Goal: Task Accomplishment & Management: Use online tool/utility

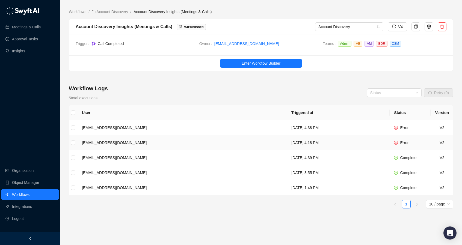
click at [187, 143] on td "[EMAIL_ADDRESS][DOMAIN_NAME]" at bounding box center [182, 142] width 209 height 15
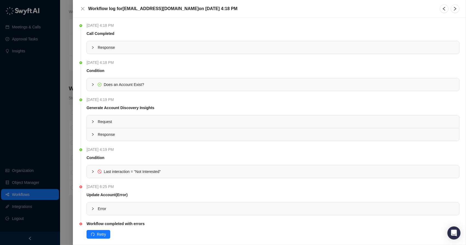
click at [91, 207] on div "Error" at bounding box center [273, 209] width 372 height 13
click at [93, 171] on icon "collapsed" at bounding box center [92, 171] width 3 height 3
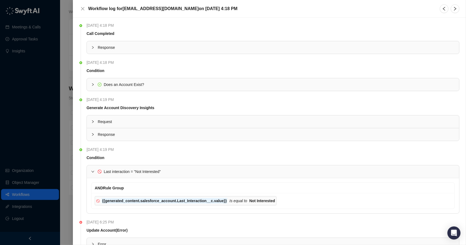
click at [93, 171] on icon "expanded" at bounding box center [92, 171] width 3 height 3
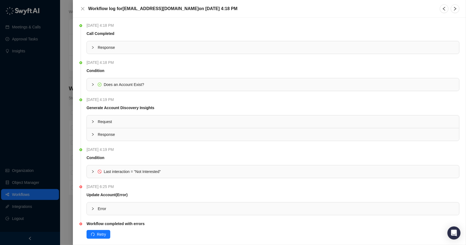
click at [70, 157] on div at bounding box center [233, 122] width 466 height 245
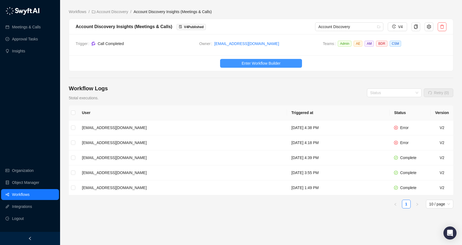
click at [243, 64] on span "Enter Workflow Builder" at bounding box center [261, 63] width 39 height 6
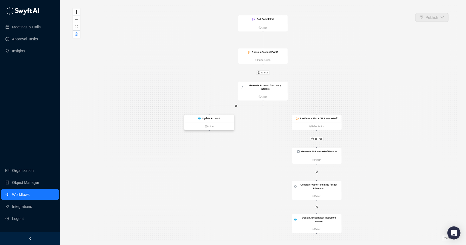
click at [212, 117] on strong "Update Account" at bounding box center [212, 118] width 18 height 3
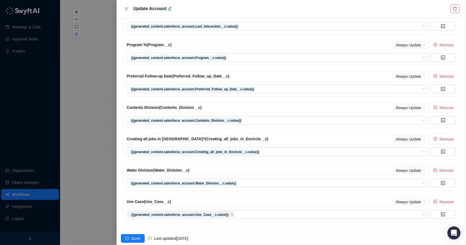
scroll to position [251, 0]
click at [92, 132] on div at bounding box center [233, 122] width 466 height 245
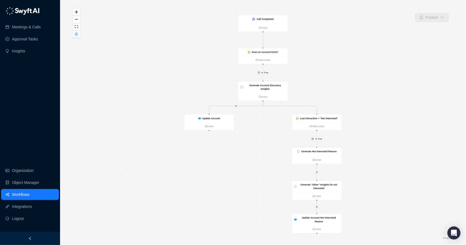
click at [21, 195] on link "Workflows" at bounding box center [20, 194] width 17 height 11
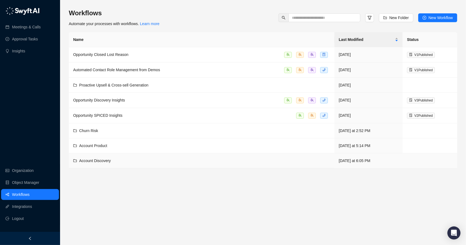
click at [120, 162] on div "Account Discovery" at bounding box center [201, 161] width 257 height 6
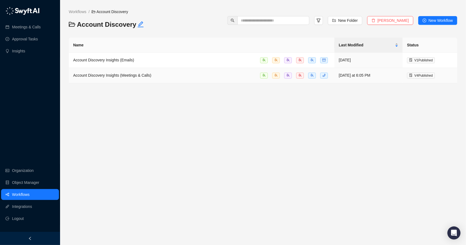
click at [133, 76] on span "Account Discovery Insights (Meetings & Calls)" at bounding box center [112, 75] width 78 height 4
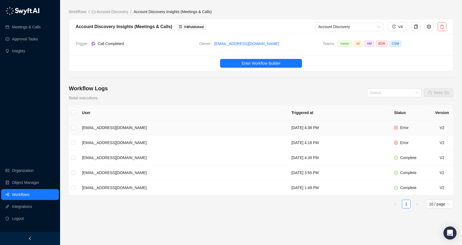
click at [165, 128] on td "[EMAIL_ADDRESS][DOMAIN_NAME]" at bounding box center [182, 127] width 209 height 15
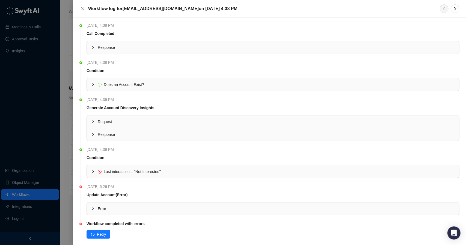
click at [94, 171] on icon "collapsed" at bounding box center [92, 171] width 3 height 3
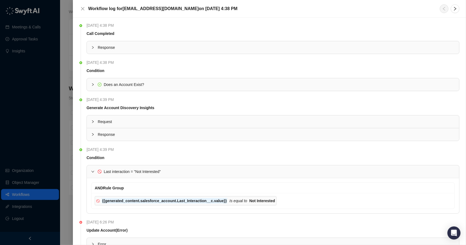
click at [94, 171] on icon "expanded" at bounding box center [92, 171] width 3 height 3
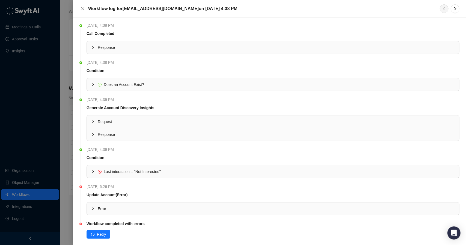
click at [93, 207] on icon "collapsed" at bounding box center [92, 208] width 3 height 3
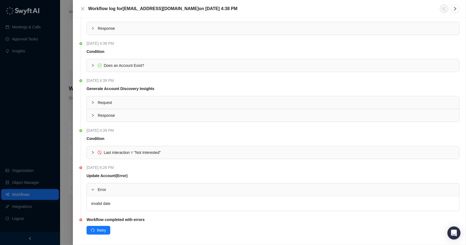
scroll to position [21, 0]
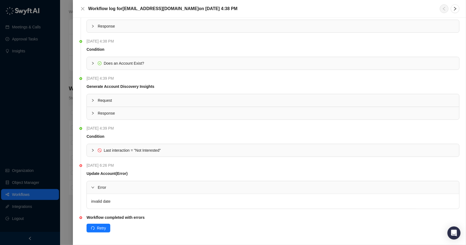
click at [67, 137] on div at bounding box center [233, 122] width 466 height 245
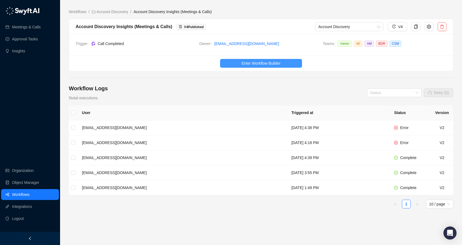
click at [248, 60] on span "Enter Workflow Builder" at bounding box center [261, 63] width 39 height 6
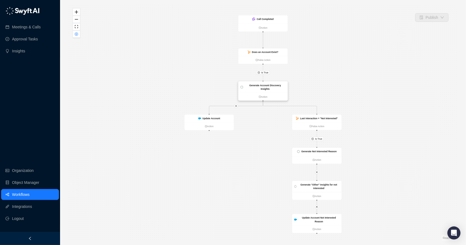
click at [251, 86] on strong "Generate Account Discovery Insights" at bounding box center [265, 87] width 32 height 6
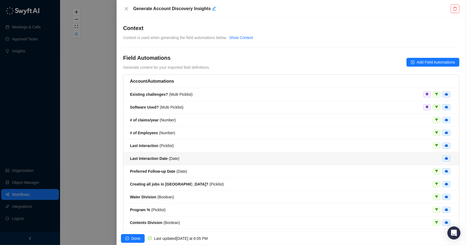
click at [162, 156] on strong "Last Interaction Date" at bounding box center [149, 158] width 38 height 4
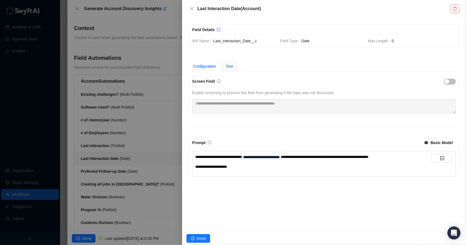
click at [227, 67] on span "Test" at bounding box center [229, 66] width 7 height 4
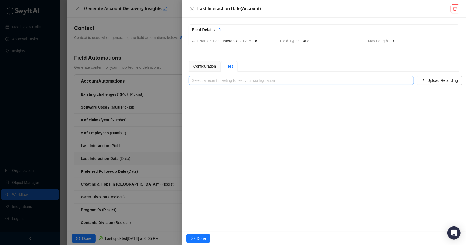
click at [241, 82] on input "search" at bounding box center [299, 80] width 215 height 8
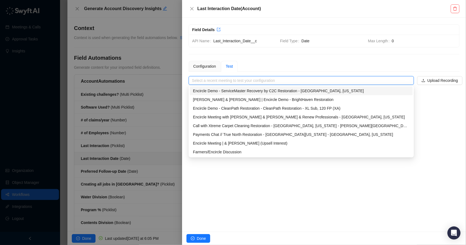
click at [239, 90] on div "Encircle Demo - ServiceMaster Recovery by C2C Restoration - San Diego, Californ…" at bounding box center [301, 91] width 216 height 6
type input "**********"
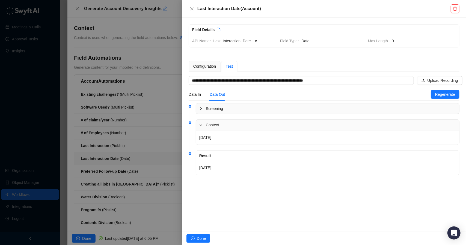
click at [124, 147] on div at bounding box center [233, 122] width 466 height 245
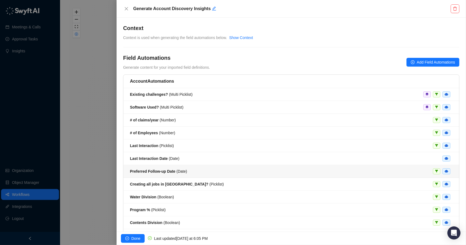
click at [157, 173] on div "Preferred Follow-up Date ( Date )" at bounding box center [158, 171] width 57 height 6
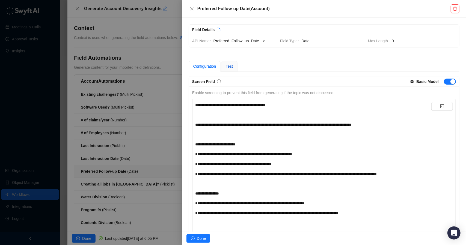
click at [230, 66] on span "Test" at bounding box center [229, 66] width 7 height 4
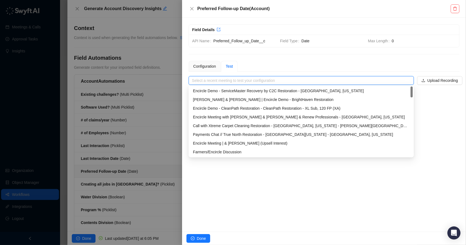
click at [239, 84] on input "search" at bounding box center [299, 80] width 215 height 8
click at [236, 90] on div "Encircle Demo - ServiceMaster Recovery by C2C Restoration - San Diego, Californ…" at bounding box center [301, 91] width 216 height 6
type input "**********"
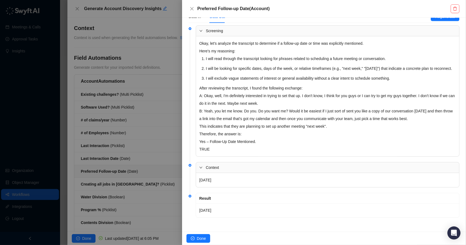
scroll to position [84, 0]
click at [172, 200] on div at bounding box center [233, 122] width 466 height 245
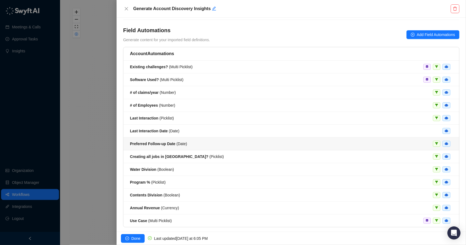
scroll to position [41, 0]
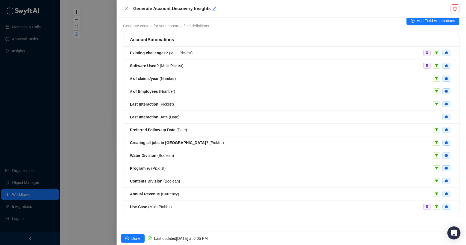
click at [86, 163] on div at bounding box center [233, 122] width 466 height 245
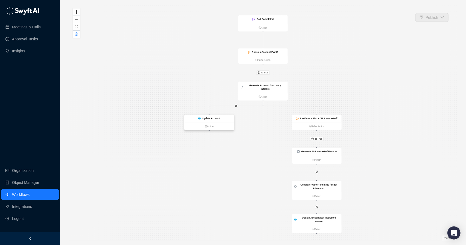
click at [216, 120] on strong "Update Account" at bounding box center [212, 118] width 18 height 3
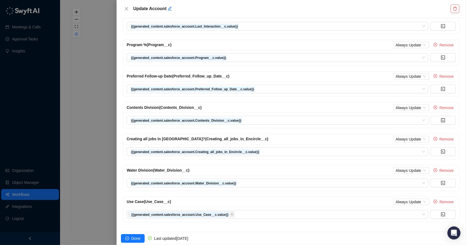
scroll to position [251, 0]
click at [82, 138] on div at bounding box center [233, 122] width 466 height 245
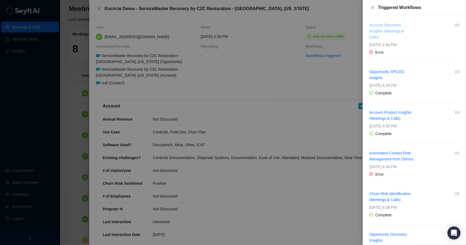
click at [379, 31] on link "Account Discovery Insights (Meetings & Calls)" at bounding box center [386, 31] width 35 height 16
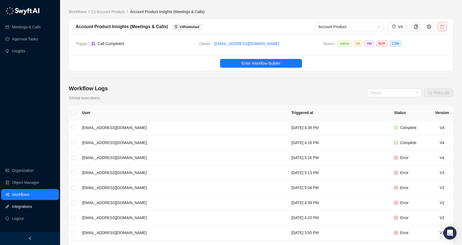
click at [20, 208] on link "Integrations" at bounding box center [22, 206] width 20 height 11
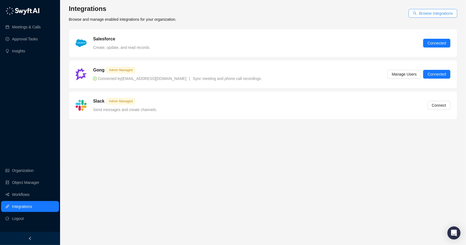
click at [428, 16] on span "Browse Integrations" at bounding box center [436, 13] width 34 height 6
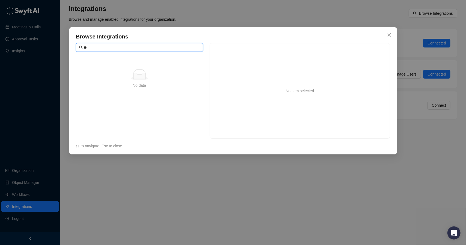
type input "*"
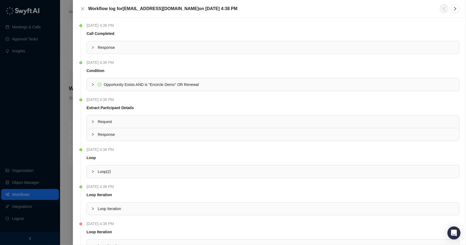
scroll to position [347, 0]
